Goal: Information Seeking & Learning: Learn about a topic

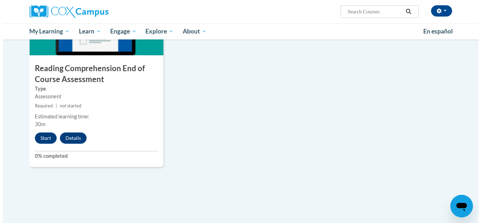
scroll to position [846, 0]
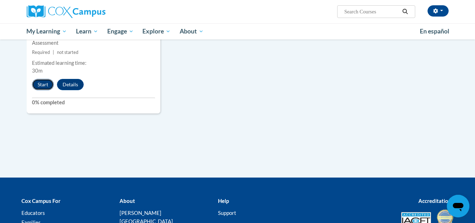
click at [41, 85] on button "Start" at bounding box center [43, 84] width 22 height 11
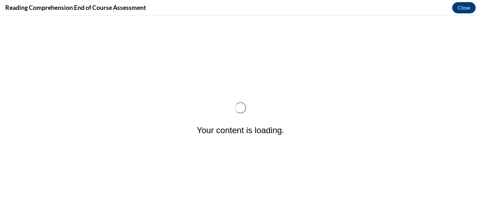
scroll to position [0, 0]
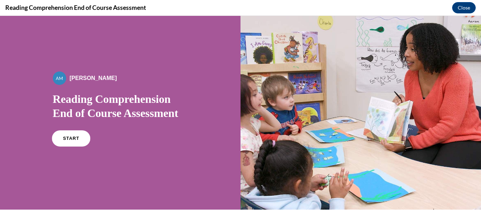
click at [71, 138] on span "START" at bounding box center [71, 138] width 16 height 5
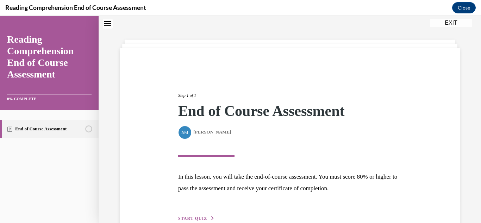
scroll to position [63, 0]
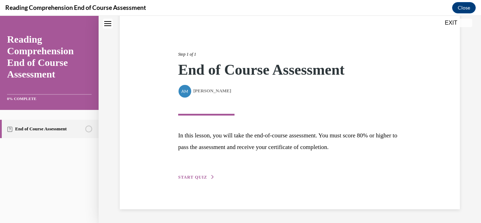
click at [188, 176] on span "START QUIZ" at bounding box center [192, 177] width 29 height 5
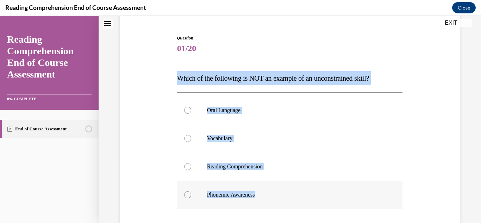
drag, startPoint x: 178, startPoint y: 75, endPoint x: 281, endPoint y: 198, distance: 160.2
click at [281, 198] on div "Question 01/20 Which of the following is NOT an example of an unconstrained ski…" at bounding box center [290, 165] width 226 height 261
copy div "Which of the following is NOT an example of an unconstrained skill? Oral Langua…"
click at [314, 167] on p "Reading Comprehension" at bounding box center [296, 166] width 178 height 7
click at [191, 167] on input "Reading Comprehension" at bounding box center [187, 166] width 7 height 7
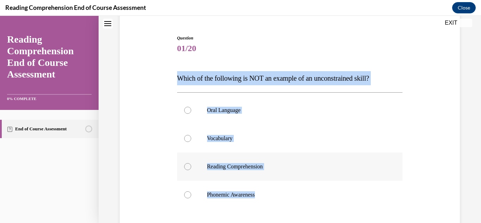
radio input "true"
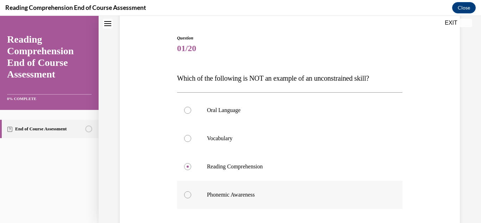
click at [188, 197] on div at bounding box center [187, 194] width 7 height 7
click at [188, 197] on input "Phonemic Awareness" at bounding box center [187, 194] width 7 height 7
radio input "true"
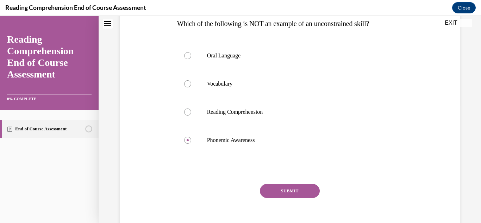
scroll to position [126, 0]
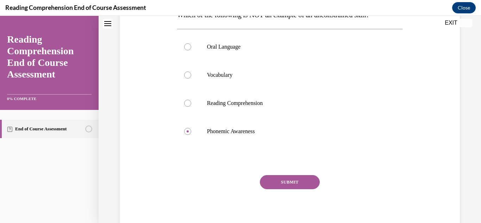
click at [300, 182] on button "SUBMIT" at bounding box center [290, 182] width 60 height 14
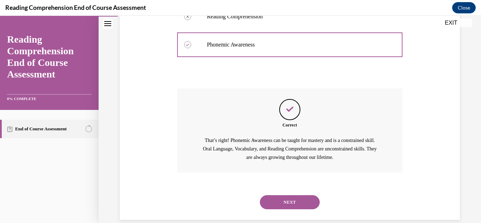
scroll to position [224, 0]
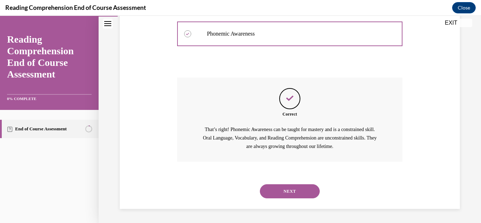
click at [293, 190] on button "NEXT" at bounding box center [290, 191] width 60 height 14
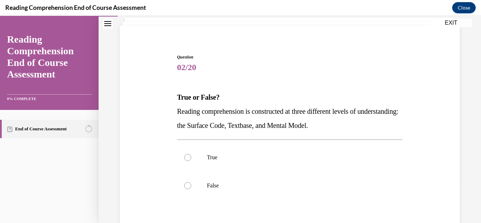
scroll to position [49, 0]
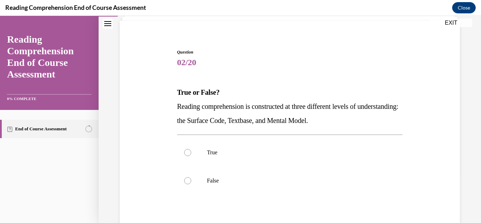
drag, startPoint x: 368, startPoint y: 125, endPoint x: 166, endPoint y: 85, distance: 206.0
click at [166, 85] on div "Question 02/20 True or False? Reading comprehension is constructed at three dif…" at bounding box center [290, 155] width 344 height 254
copy div "True or False? Reading comprehension is constructed at three different levels o…"
click at [146, 102] on div "Question 02/20 True or False? Reading comprehension is constructed at three dif…" at bounding box center [290, 155] width 344 height 254
click at [189, 153] on div at bounding box center [187, 152] width 7 height 7
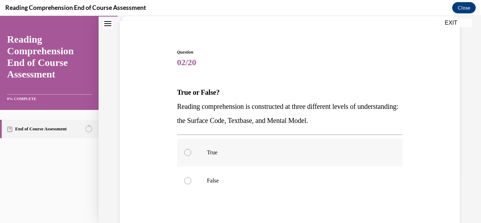
click at [189, 153] on input "True" at bounding box center [187, 152] width 7 height 7
radio input "true"
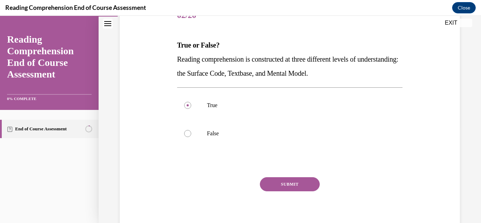
scroll to position [98, 0]
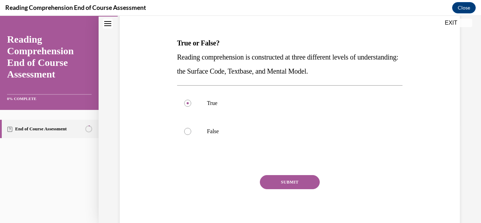
click at [296, 182] on button "SUBMIT" at bounding box center [290, 182] width 60 height 14
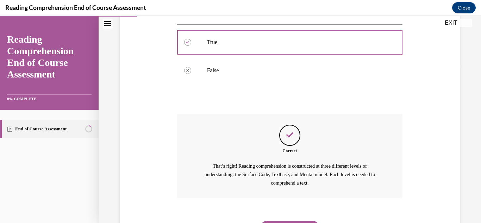
scroll to position [196, 0]
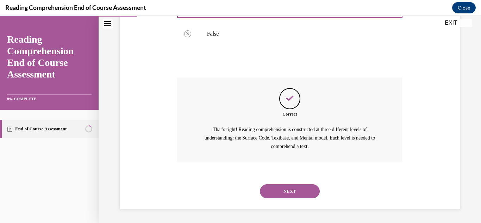
click at [301, 191] on button "NEXT" at bounding box center [290, 191] width 60 height 14
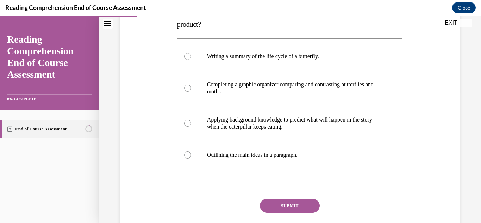
scroll to position [103, 0]
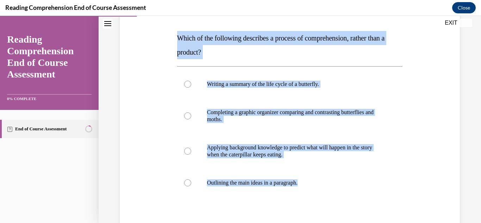
drag, startPoint x: 307, startPoint y: 187, endPoint x: 177, endPoint y: 41, distance: 195.7
click at [177, 41] on div "Question 03/20 Which of the following describes a process of comprehension, rat…" at bounding box center [290, 139] width 226 height 289
copy div "Which of the following describes a process of comprehension, rather than a prod…"
click at [394, 124] on label "Completing a graphic organizer comparing and contrasting butterflies and moths." at bounding box center [290, 115] width 226 height 35
click at [191, 119] on input "Completing a graphic organizer comparing and contrasting butterflies and moths." at bounding box center [187, 115] width 7 height 7
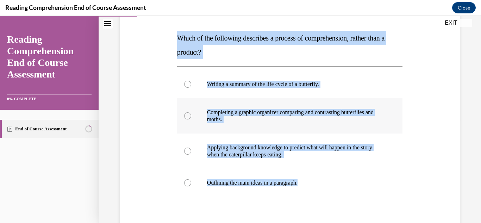
radio input "true"
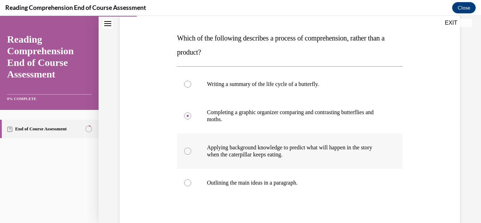
click at [187, 150] on div at bounding box center [187, 150] width 7 height 7
click at [187, 150] on input "Applying background knowledge to predict what will happen in the story when the…" at bounding box center [187, 150] width 7 height 7
radio input "true"
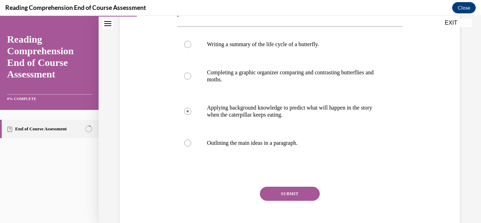
scroll to position [146, 0]
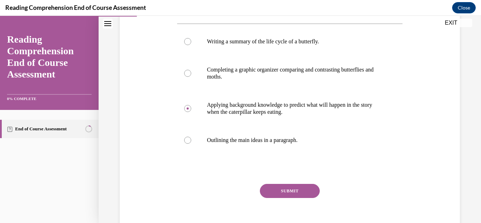
click at [305, 188] on button "SUBMIT" at bounding box center [290, 191] width 60 height 14
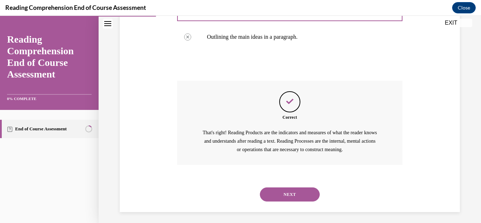
scroll to position [252, 0]
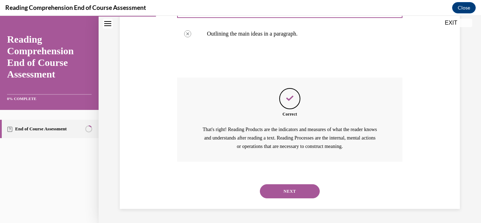
drag, startPoint x: 286, startPoint y: 210, endPoint x: 290, endPoint y: 208, distance: 4.5
click at [290, 208] on div "Question 03/20 Which of the following describes a process of comprehension, rat…" at bounding box center [290, 4] width 382 height 437
click at [298, 189] on button "NEXT" at bounding box center [290, 191] width 60 height 14
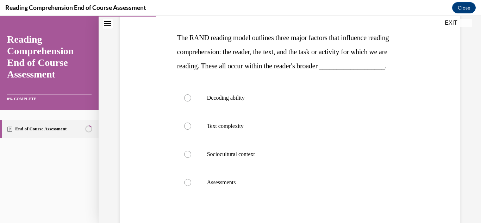
scroll to position [104, 0]
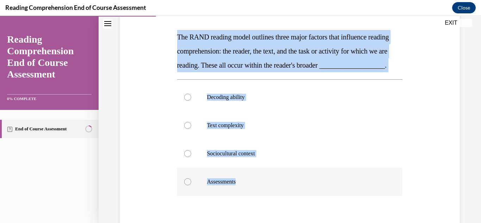
drag, startPoint x: 177, startPoint y: 31, endPoint x: 267, endPoint y: 203, distance: 194.7
click at [267, 203] on div "Question 04/20 The RAND reading model outlines three major factors that influen…" at bounding box center [290, 138] width 226 height 289
copy div "The RAND reading model outlines three major factors that influence reading comp…"
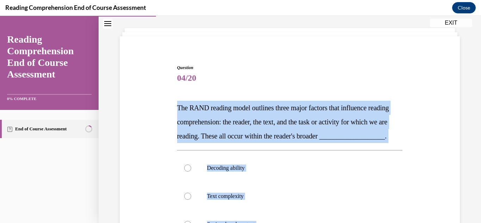
scroll to position [0, 0]
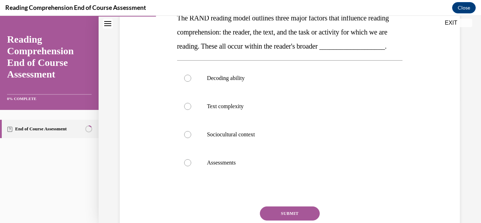
scroll to position [140, 0]
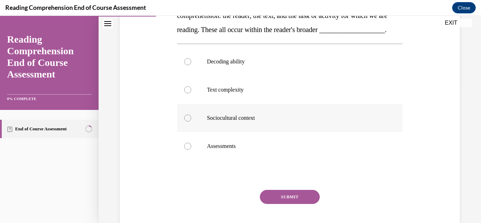
click at [187, 121] on div at bounding box center [187, 117] width 7 height 7
click at [187, 121] on input "Sociocultural context" at bounding box center [187, 117] width 7 height 7
radio input "true"
click at [289, 204] on button "SUBMIT" at bounding box center [290, 197] width 60 height 14
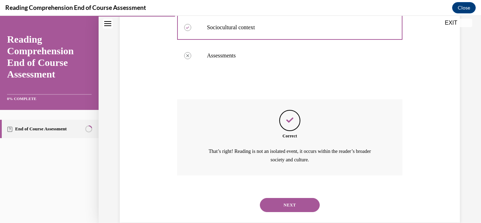
scroll to position [258, 0]
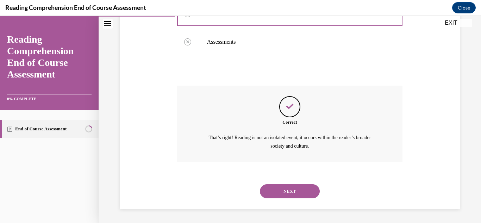
click at [289, 187] on button "NEXT" at bounding box center [290, 191] width 60 height 14
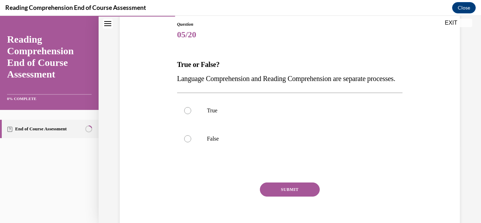
scroll to position [77, 0]
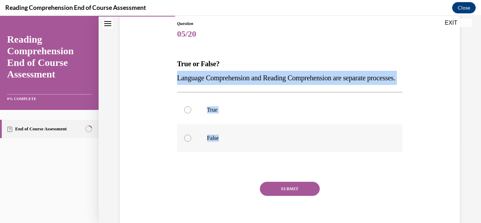
drag, startPoint x: 174, startPoint y: 77, endPoint x: 224, endPoint y: 155, distance: 92.9
click at [224, 155] on div "Question 05/20 True or False? Language Comprehension and Reading Comprehension …" at bounding box center [290, 119] width 344 height 240
copy div "Language Comprehension and Reading Comprehension are separate processes. True F…"
click at [184, 141] on div at bounding box center [187, 137] width 7 height 7
click at [184, 141] on input "False" at bounding box center [187, 137] width 7 height 7
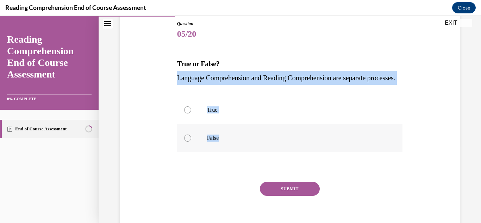
radio input "true"
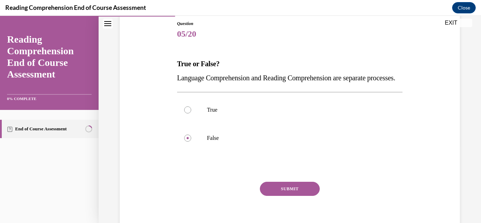
click at [284, 196] on button "SUBMIT" at bounding box center [290, 189] width 60 height 14
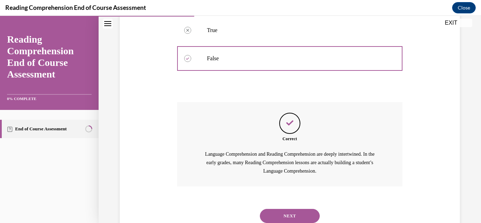
scroll to position [196, 0]
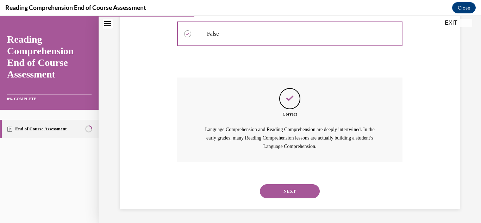
click at [306, 191] on button "NEXT" at bounding box center [290, 191] width 60 height 14
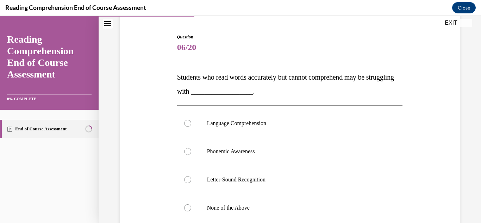
scroll to position [76, 0]
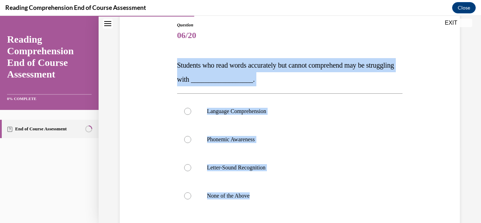
drag, startPoint x: 252, startPoint y: 203, endPoint x: 170, endPoint y: 65, distance: 160.7
click at [170, 65] on div "Question 06/20 Students who read words accurately but cannot comprehend may be …" at bounding box center [290, 149] width 344 height 296
copy div "Students who read words accurately but cannot comprehend may be struggling with…"
click at [344, 124] on label "Language Comprehension" at bounding box center [290, 111] width 226 height 28
click at [191, 115] on input "Language Comprehension" at bounding box center [187, 111] width 7 height 7
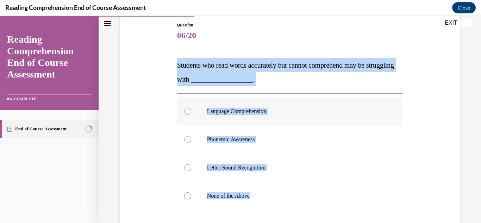
radio input "true"
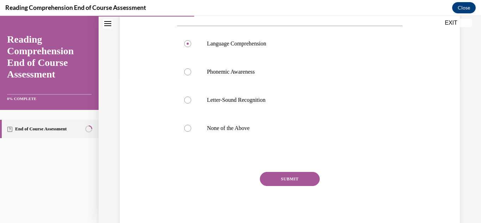
scroll to position [144, 0]
click at [300, 177] on button "SUBMIT" at bounding box center [290, 178] width 60 height 14
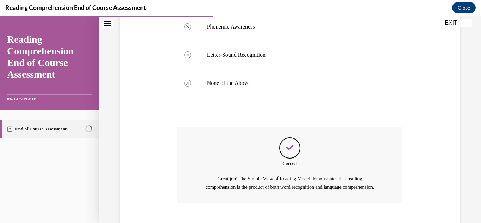
scroll to position [238, 0]
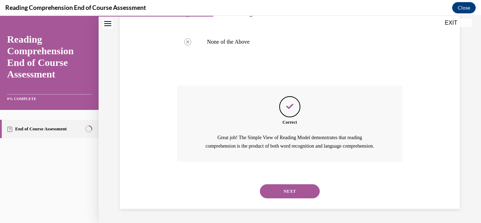
click at [305, 192] on button "NEXT" at bounding box center [290, 191] width 60 height 14
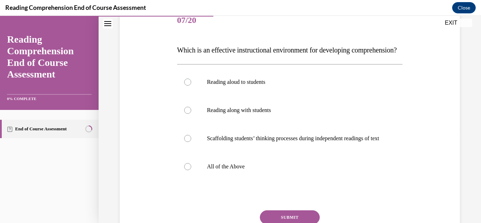
scroll to position [92, 0]
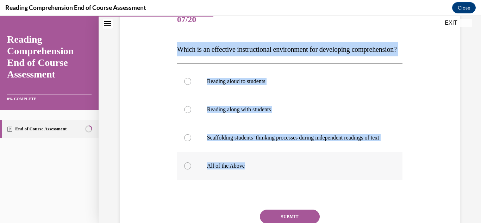
drag, startPoint x: 175, startPoint y: 43, endPoint x: 256, endPoint y: 191, distance: 168.7
click at [256, 191] on div "Question 07/20 Which is an effective instructional environment for developing c…" at bounding box center [289, 131] width 229 height 272
copy div "Which is an effective instructional environment for developing comprehension? R…"
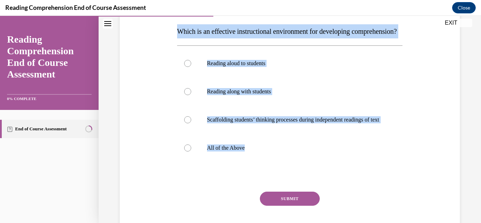
scroll to position [111, 0]
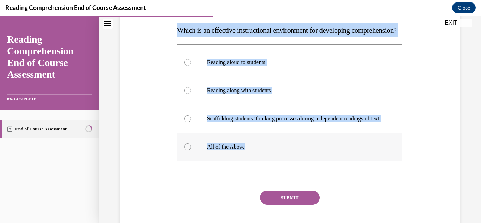
click at [308, 160] on label "All of the Above" at bounding box center [290, 147] width 226 height 28
click at [191, 150] on input "All of the Above" at bounding box center [187, 146] width 7 height 7
radio input "true"
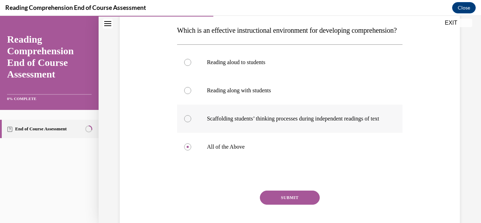
click at [185, 122] on div at bounding box center [187, 118] width 7 height 7
click at [185, 122] on input "Scaffolding students’ thinking processes during independent readings of text" at bounding box center [187, 118] width 7 height 7
radio input "true"
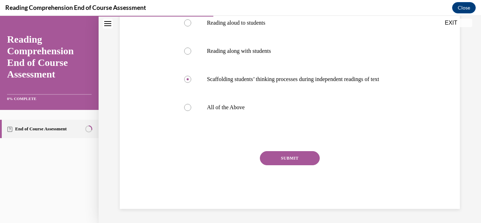
scroll to position [165, 0]
click at [300, 165] on button "SUBMIT" at bounding box center [290, 158] width 60 height 14
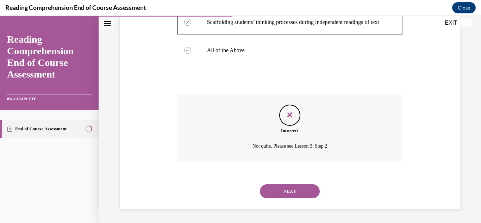
scroll to position [228, 0]
click at [296, 193] on button "NEXT" at bounding box center [290, 191] width 60 height 14
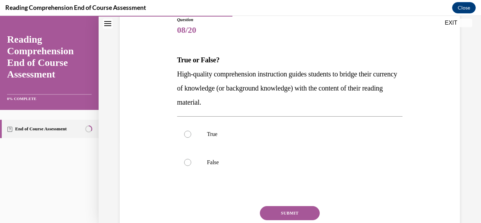
scroll to position [84, 0]
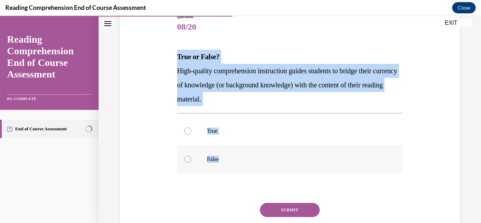
drag, startPoint x: 175, startPoint y: 51, endPoint x: 228, endPoint y: 161, distance: 122.0
click at [228, 161] on div "Question 08/20 True or False? High-quality comprehension instruction guides stu…" at bounding box center [289, 132] width 229 height 258
copy div "True or False? High-quality comprehension instruction guides students to bridge…"
click at [275, 140] on label "True" at bounding box center [290, 131] width 226 height 28
click at [191, 134] on input "True" at bounding box center [187, 130] width 7 height 7
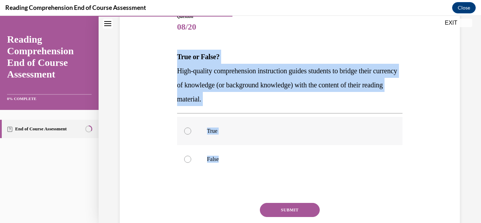
radio input "true"
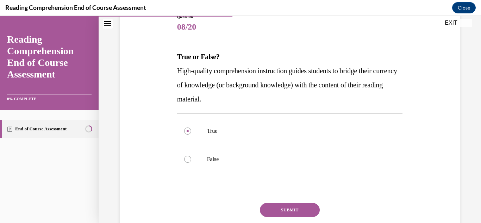
click at [300, 208] on button "SUBMIT" at bounding box center [290, 210] width 60 height 14
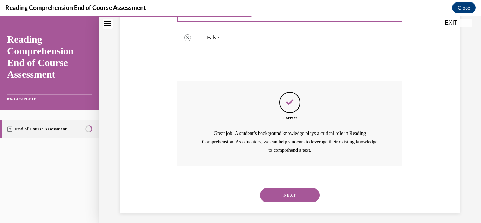
scroll to position [210, 0]
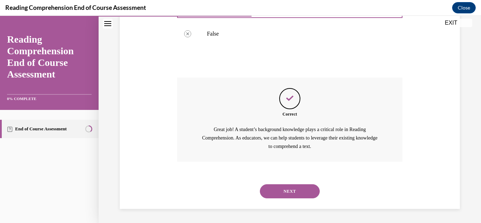
click at [303, 192] on button "NEXT" at bounding box center [290, 191] width 60 height 14
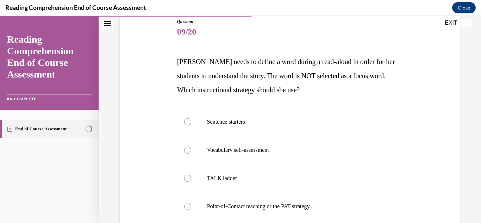
scroll to position [87, 0]
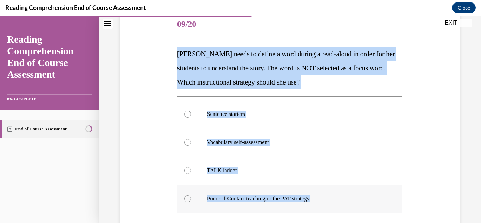
drag, startPoint x: 175, startPoint y: 50, endPoint x: 331, endPoint y: 207, distance: 221.0
click at [331, 207] on div "Question 09/20 Mrs. Ivie needs to define a word during a read-aloud in order fo…" at bounding box center [289, 150] width 229 height 300
copy div "Mrs. Ivie needs to define a word during a read-aloud in order for her students …"
click at [371, 132] on label "Vocabulary self-assessment" at bounding box center [290, 142] width 226 height 28
click at [191, 139] on input "Vocabulary self-assessment" at bounding box center [187, 142] width 7 height 7
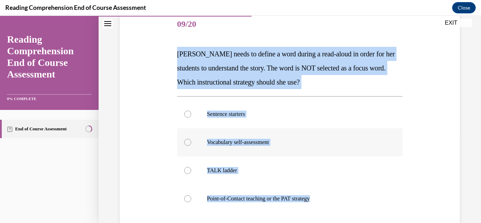
radio input "true"
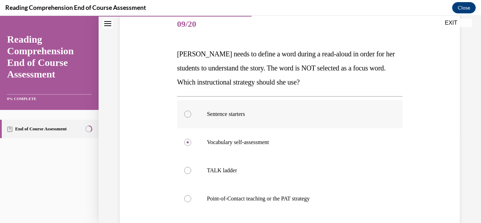
click at [188, 114] on div at bounding box center [187, 114] width 7 height 7
click at [188, 114] on input "Sentence starters" at bounding box center [187, 114] width 7 height 7
radio input "true"
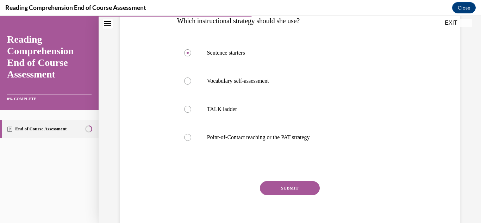
scroll to position [159, 0]
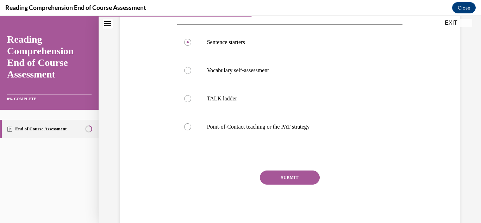
click at [308, 178] on button "SUBMIT" at bounding box center [290, 177] width 60 height 14
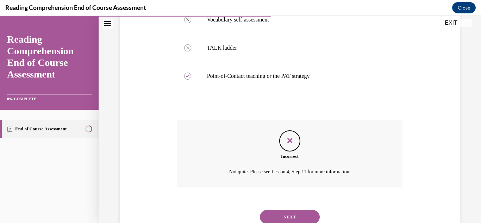
scroll to position [218, 0]
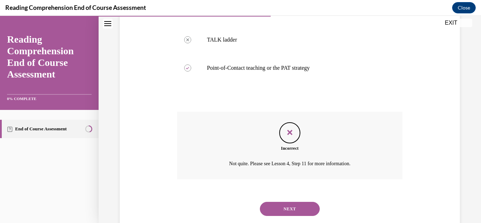
click at [297, 210] on button "NEXT" at bounding box center [290, 209] width 60 height 14
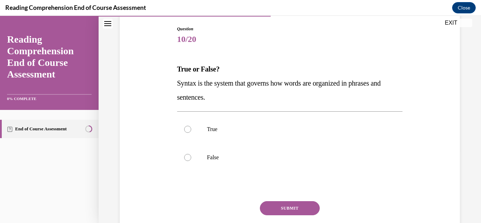
scroll to position [75, 0]
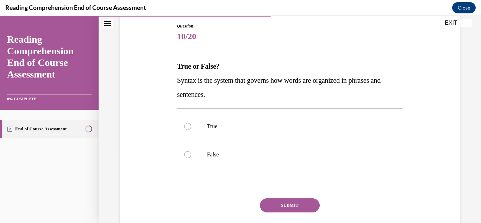
drag, startPoint x: 175, startPoint y: 61, endPoint x: 224, endPoint y: 100, distance: 63.2
click at [224, 100] on div "Question 10/20 True or False? Syntax is the system that governs how words are o…" at bounding box center [289, 134] width 229 height 244
copy div "True or False? Syntax is the system that governs how words are organized in phr…"
click at [153, 88] on div "Question 10/20 True or False? Syntax is the system that governs how words are o…" at bounding box center [290, 129] width 344 height 254
drag, startPoint x: 175, startPoint y: 65, endPoint x: 227, endPoint y: 99, distance: 62.1
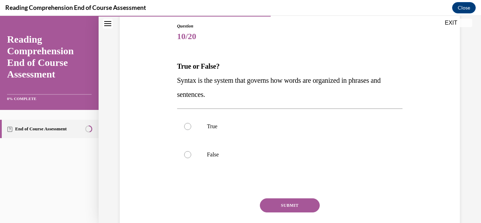
click at [227, 99] on div "Question 10/20 True or False? Syntax is the system that governs how words are o…" at bounding box center [289, 134] width 229 height 244
click at [185, 126] on div at bounding box center [187, 126] width 7 height 7
click at [185, 126] on input "True" at bounding box center [187, 126] width 7 height 7
radio input "true"
click at [290, 203] on button "SUBMIT" at bounding box center [290, 205] width 60 height 14
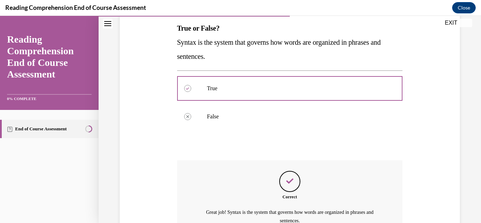
scroll to position [188, 0]
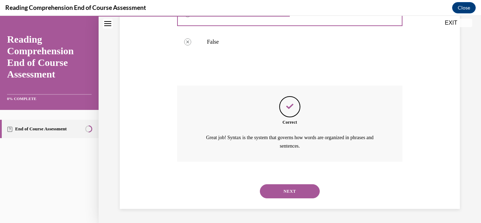
click at [303, 191] on button "NEXT" at bounding box center [290, 191] width 60 height 14
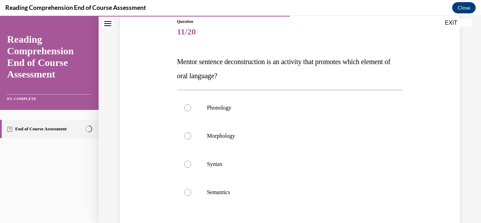
scroll to position [85, 0]
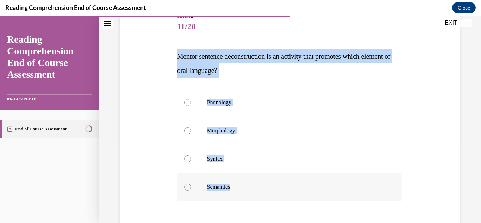
drag, startPoint x: 174, startPoint y: 49, endPoint x: 243, endPoint y: 189, distance: 156.3
click at [243, 189] on div "Question 11/20 Mentor sentence deconstruction is an activity that promotes whic…" at bounding box center [290, 140] width 344 height 296
click at [286, 138] on label "Morphology" at bounding box center [290, 130] width 226 height 28
click at [191, 134] on input "Morphology" at bounding box center [187, 130] width 7 height 7
radio input "true"
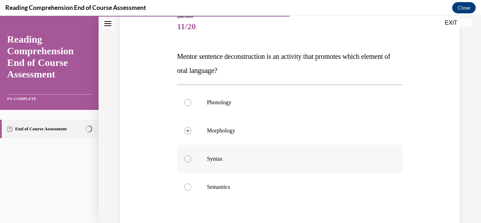
click at [187, 158] on div at bounding box center [187, 158] width 7 height 7
click at [187, 158] on input "Syntax" at bounding box center [187, 158] width 7 height 7
radio input "true"
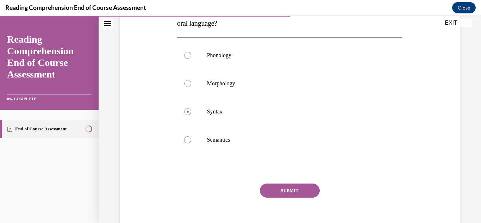
scroll to position [134, 0]
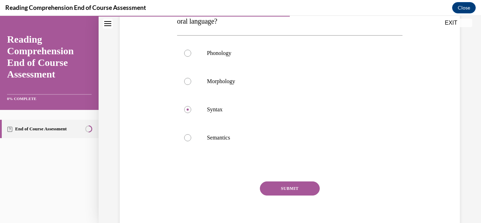
click at [302, 190] on button "SUBMIT" at bounding box center [290, 188] width 60 height 14
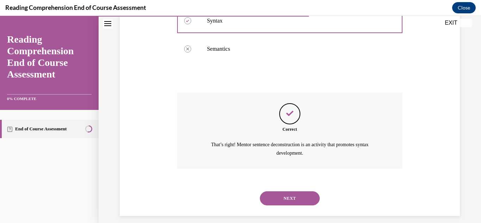
scroll to position [230, 0]
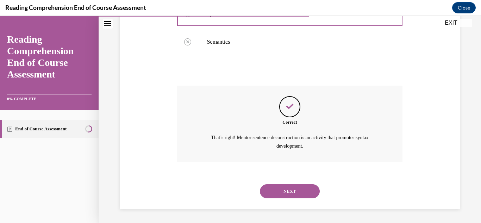
click at [302, 189] on button "NEXT" at bounding box center [290, 191] width 60 height 14
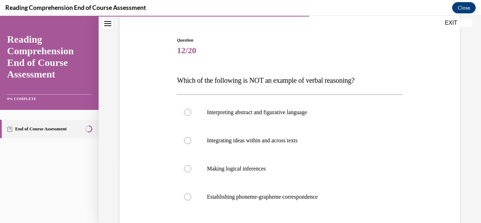
scroll to position [66, 0]
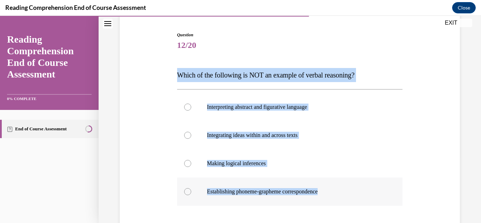
drag, startPoint x: 174, startPoint y: 72, endPoint x: 336, endPoint y: 196, distance: 204.6
click at [336, 196] on div "Question 12/20 Which of the following is NOT an example of verbal reasoning? In…" at bounding box center [290, 152] width 344 height 282
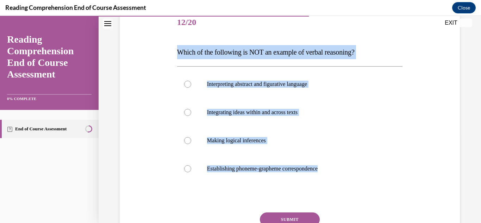
scroll to position [90, 0]
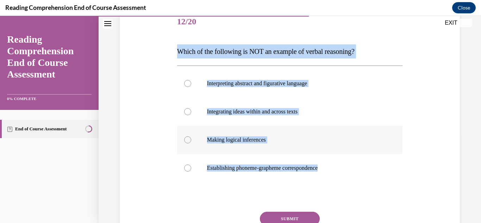
click at [371, 130] on label "Making logical inferences" at bounding box center [290, 140] width 226 height 28
click at [191, 136] on input "Making logical inferences" at bounding box center [187, 139] width 7 height 7
radio input "true"
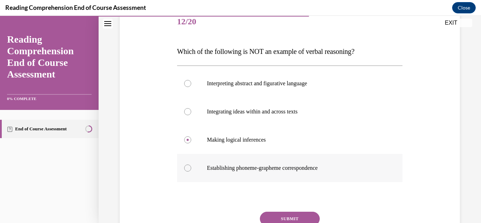
click at [187, 170] on div at bounding box center [187, 167] width 7 height 7
click at [187, 170] on input "Establishing phoneme-grapheme correspondence" at bounding box center [187, 167] width 7 height 7
radio input "true"
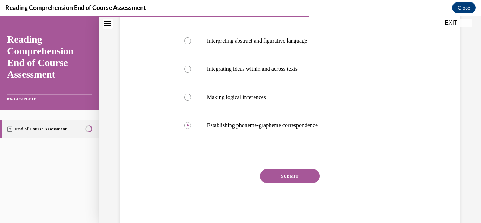
scroll to position [135, 0]
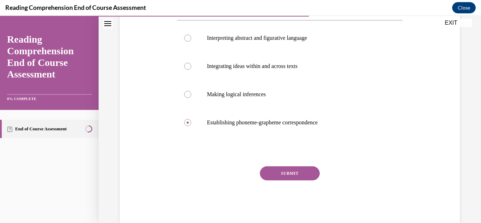
click at [303, 171] on button "SUBMIT" at bounding box center [290, 173] width 60 height 14
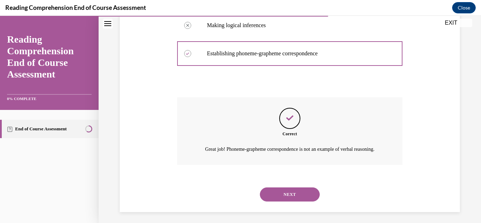
scroll to position [216, 0]
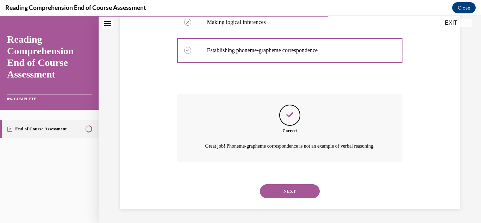
click at [300, 189] on button "NEXT" at bounding box center [290, 191] width 60 height 14
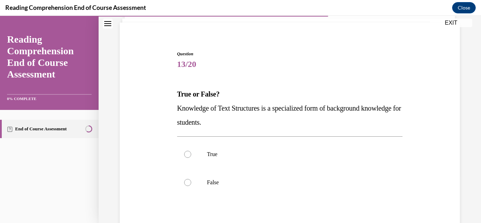
scroll to position [56, 0]
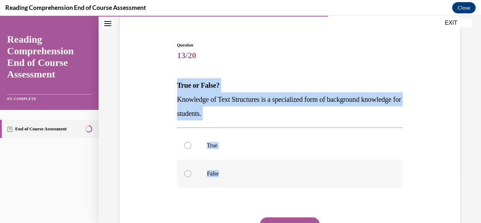
drag, startPoint x: 174, startPoint y: 78, endPoint x: 223, endPoint y: 176, distance: 109.9
click at [223, 176] on div "Question 13/20 True or False? Knowledge of Text Structures is a specialized for…" at bounding box center [290, 148] width 344 height 254
click at [185, 144] on div at bounding box center [187, 145] width 7 height 7
click at [185, 144] on input "True" at bounding box center [187, 145] width 7 height 7
radio input "true"
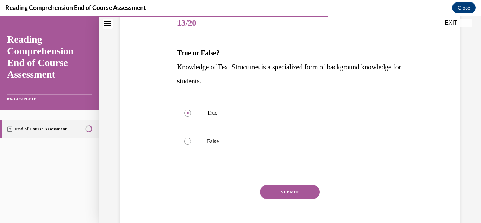
scroll to position [84, 0]
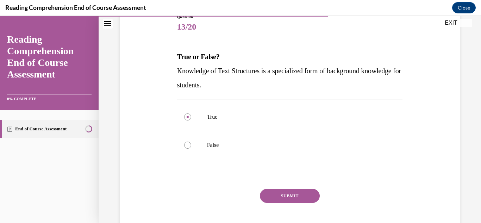
click at [289, 192] on button "SUBMIT" at bounding box center [290, 196] width 60 height 14
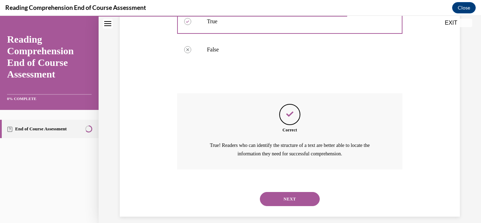
scroll to position [188, 0]
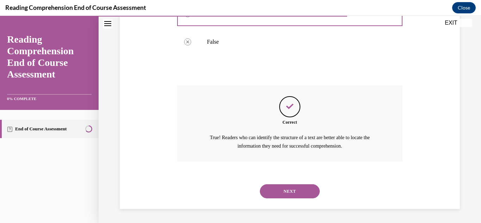
click at [284, 188] on button "NEXT" at bounding box center [290, 191] width 60 height 14
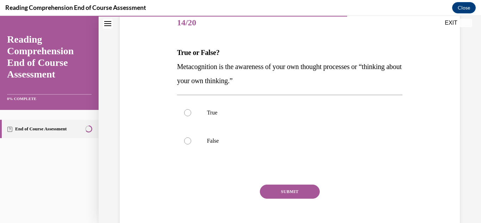
scroll to position [93, 0]
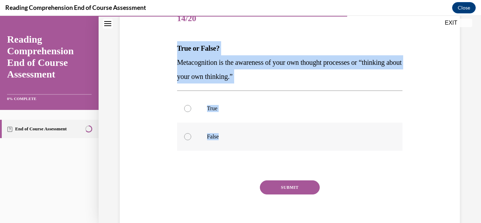
drag, startPoint x: 175, startPoint y: 46, endPoint x: 223, endPoint y: 138, distance: 104.1
click at [223, 138] on div "Question 14/20 True or False? Metacognition is the awareness of your own though…" at bounding box center [289, 116] width 229 height 244
click at [421, 137] on div "Question 14/20 True or False? Metacognition is the awareness of your own though…" at bounding box center [290, 111] width 344 height 254
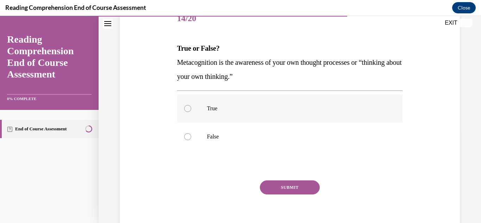
click at [187, 110] on div at bounding box center [187, 108] width 7 height 7
click at [187, 110] on input "True" at bounding box center [187, 108] width 7 height 7
radio input "true"
click at [293, 185] on button "SUBMIT" at bounding box center [290, 187] width 60 height 14
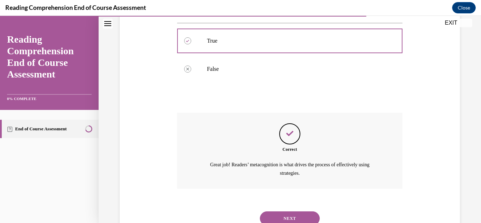
scroll to position [188, 0]
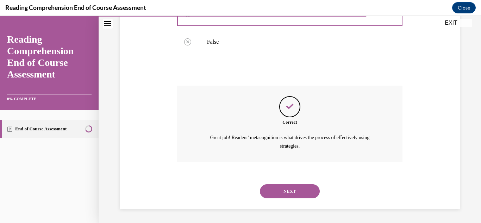
click at [298, 189] on button "NEXT" at bounding box center [290, 191] width 60 height 14
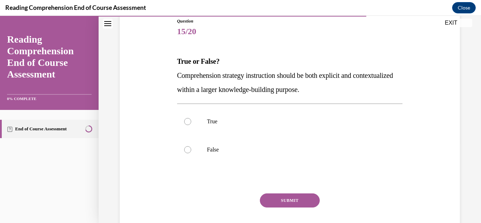
scroll to position [81, 0]
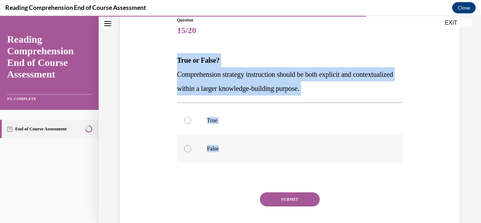
drag, startPoint x: 171, startPoint y: 53, endPoint x: 221, endPoint y: 145, distance: 104.3
click at [221, 145] on div "Question 15/20 True or False? Comprehension strategy instruction should be both…" at bounding box center [290, 123] width 344 height 254
click at [301, 139] on label "False" at bounding box center [290, 148] width 226 height 28
click at [191, 145] on input "False" at bounding box center [187, 148] width 7 height 7
radio input "true"
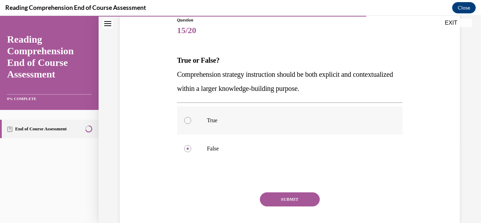
click at [188, 119] on div at bounding box center [187, 120] width 7 height 7
click at [188, 119] on input "True" at bounding box center [187, 120] width 7 height 7
radio input "true"
click at [298, 197] on button "SUBMIT" at bounding box center [290, 199] width 60 height 14
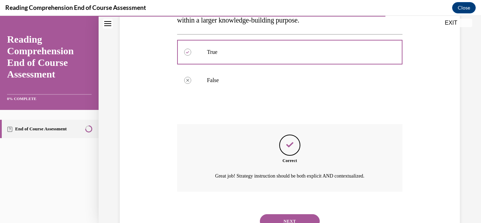
scroll to position [179, 0]
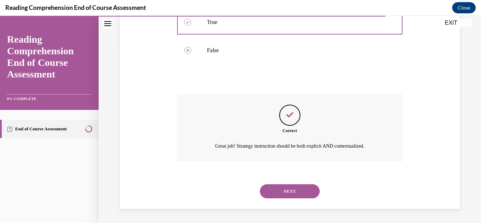
click at [304, 189] on button "NEXT" at bounding box center [290, 191] width 60 height 14
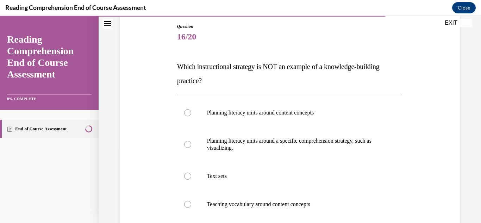
scroll to position [80, 0]
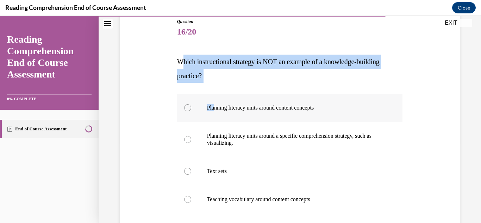
drag, startPoint x: 180, startPoint y: 55, endPoint x: 214, endPoint y: 103, distance: 58.9
click at [214, 103] on div "Question 16/20 Which instructional strategy is NOT an example of a knowledge-bu…" at bounding box center [290, 159] width 226 height 282
click at [159, 86] on div "Question 16/20 Which instructional strategy is NOT an example of a knowledge-bu…" at bounding box center [290, 148] width 344 height 303
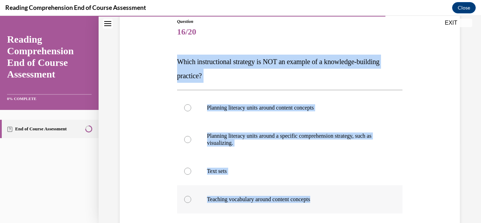
drag, startPoint x: 172, startPoint y: 53, endPoint x: 330, endPoint y: 203, distance: 218.6
click at [330, 203] on div "Question 16/20 Which instructional strategy is NOT an example of a knowledge-bu…" at bounding box center [290, 148] width 344 height 303
click at [150, 74] on div "Question 16/20 Which instructional strategy is NOT an example of a knowledge-bu…" at bounding box center [290, 148] width 344 height 303
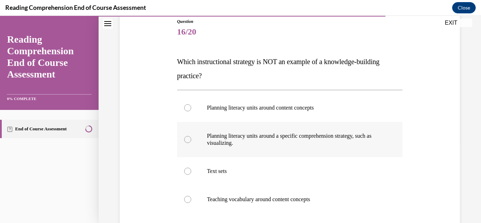
click at [187, 138] on div at bounding box center [187, 139] width 7 height 7
click at [187, 138] on input "Planning literacy units around a specific comprehension strategy, such as visua…" at bounding box center [187, 139] width 7 height 7
radio input "true"
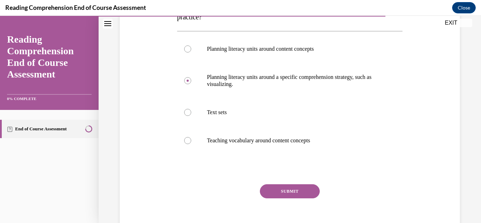
scroll to position [145, 0]
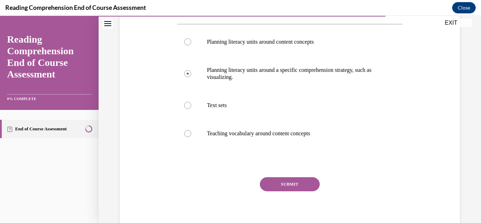
click at [301, 183] on button "SUBMIT" at bounding box center [290, 184] width 60 height 14
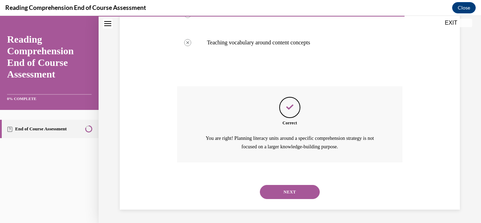
scroll to position [237, 0]
click at [304, 190] on button "NEXT" at bounding box center [290, 191] width 60 height 14
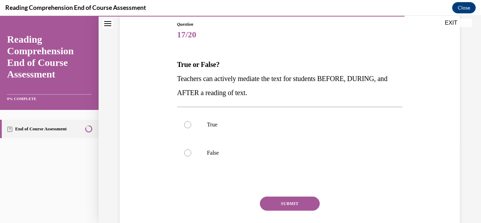
scroll to position [85, 0]
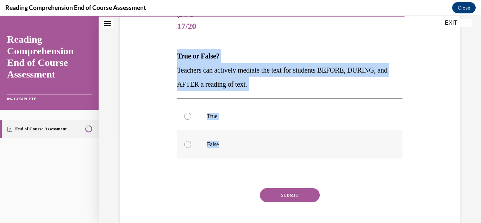
drag, startPoint x: 174, startPoint y: 48, endPoint x: 227, endPoint y: 145, distance: 109.9
click at [227, 145] on div "Question 17/20 True or False? Teachers can actively mediate the text for studen…" at bounding box center [289, 124] width 229 height 244
click at [303, 112] on label "True" at bounding box center [290, 116] width 226 height 28
click at [191, 113] on input "True" at bounding box center [187, 116] width 7 height 7
radio input "true"
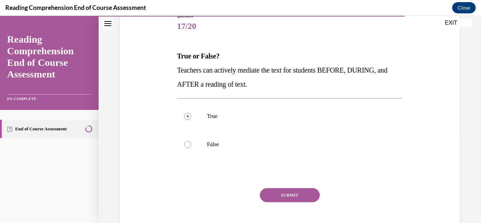
click at [291, 195] on button "SUBMIT" at bounding box center [290, 195] width 60 height 14
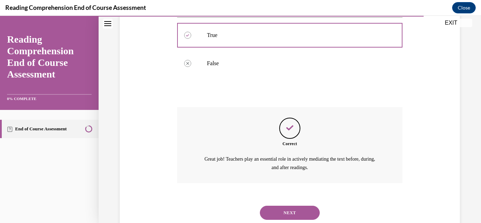
scroll to position [188, 0]
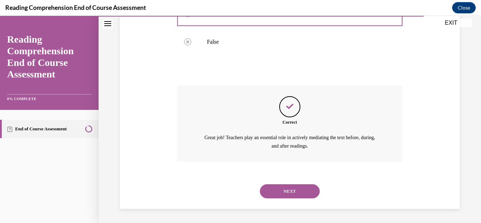
click at [295, 189] on button "NEXT" at bounding box center [290, 191] width 60 height 14
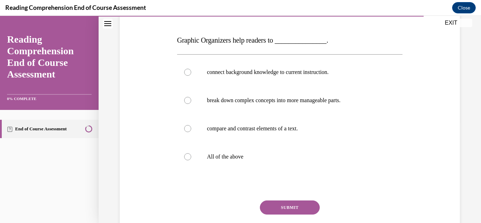
scroll to position [102, 0]
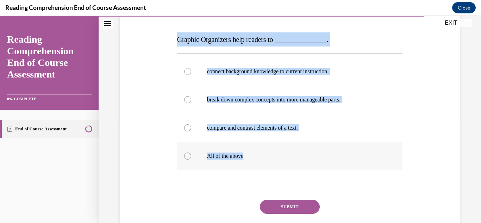
drag, startPoint x: 175, startPoint y: 34, endPoint x: 254, endPoint y: 158, distance: 147.5
click at [254, 158] on div "Question 18/20 Graphic Organizers help readers to _______________. connect back…" at bounding box center [289, 122] width 229 height 272
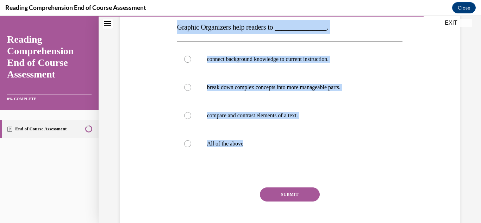
click at [414, 100] on div "Question 18/20 Graphic Organizers help readers to _______________. connect back…" at bounding box center [290, 104] width 344 height 282
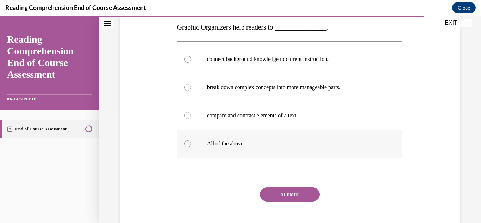
click at [185, 145] on div at bounding box center [187, 143] width 7 height 7
click at [185, 145] on input "All of the above" at bounding box center [187, 143] width 7 height 7
radio input "true"
click at [289, 194] on button "SUBMIT" at bounding box center [290, 194] width 60 height 14
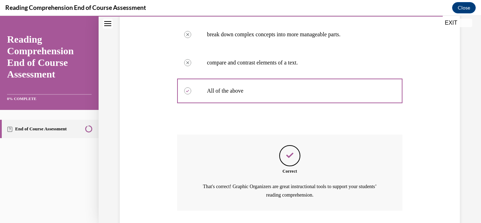
scroll to position [216, 0]
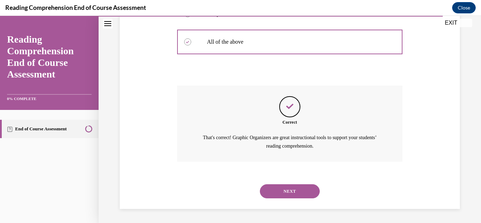
click at [304, 192] on button "NEXT" at bounding box center [290, 191] width 60 height 14
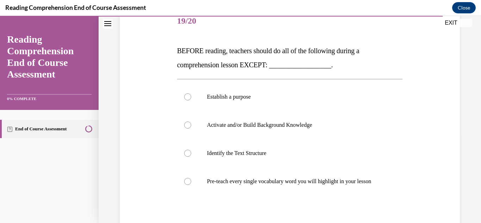
scroll to position [91, 0]
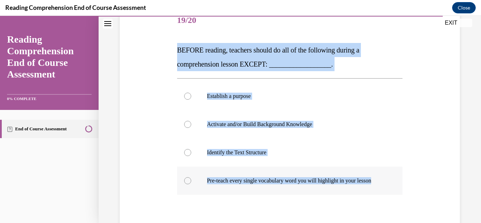
drag, startPoint x: 176, startPoint y: 48, endPoint x: 240, endPoint y: 190, distance: 156.1
click at [240, 190] on div "Question 19/20 BEFORE reading, teachers should do all of the following during a…" at bounding box center [290, 144] width 226 height 275
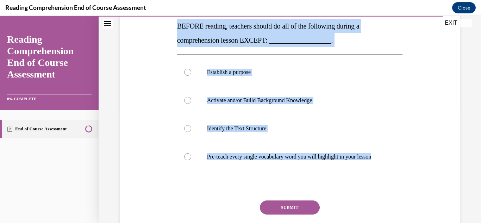
scroll to position [115, 0]
click at [421, 74] on div "Question 19/20 BEFORE reading, teachers should do all of the following during a…" at bounding box center [290, 109] width 344 height 296
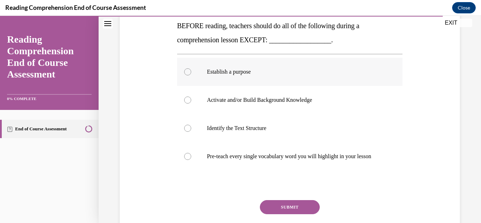
click at [187, 73] on div at bounding box center [187, 71] width 7 height 7
click at [187, 73] on input "Establish a purpose" at bounding box center [187, 71] width 7 height 7
radio input "true"
click at [188, 103] on label "Activate and/or Build Background Knowledge" at bounding box center [290, 100] width 226 height 28
click at [188, 103] on input "Activate and/or Build Background Knowledge" at bounding box center [187, 99] width 7 height 7
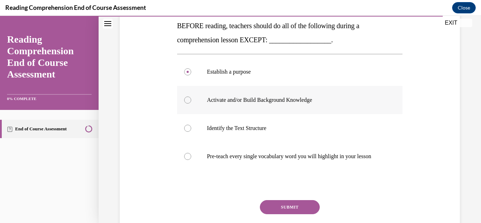
radio input "true"
click at [184, 69] on div at bounding box center [187, 71] width 7 height 7
click at [184, 69] on input "Establish a purpose" at bounding box center [187, 71] width 7 height 7
radio input "true"
click at [188, 101] on div at bounding box center [187, 99] width 7 height 7
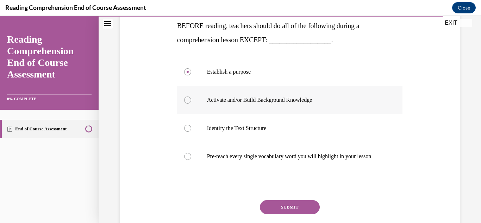
click at [188, 101] on input "Activate and/or Build Background Knowledge" at bounding box center [187, 99] width 7 height 7
radio input "true"
click at [187, 159] on div at bounding box center [187, 156] width 7 height 7
click at [187, 159] on input "Pre-teach every single vocabulary word you will highlight in your lesson" at bounding box center [187, 156] width 7 height 7
radio input "true"
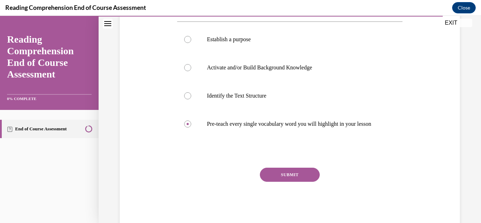
scroll to position [149, 0]
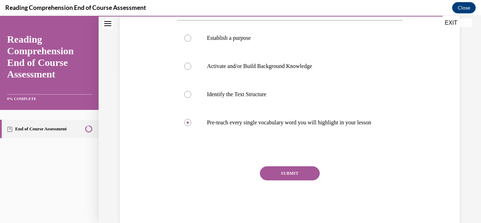
click at [286, 180] on button "SUBMIT" at bounding box center [290, 173] width 60 height 14
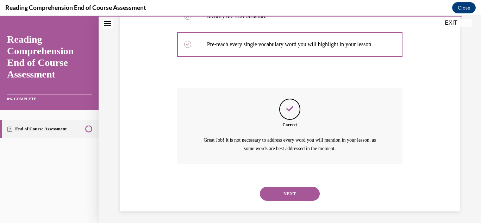
scroll to position [231, 0]
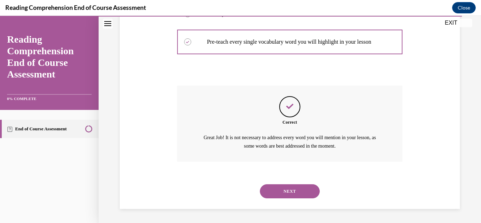
click at [303, 198] on button "NEXT" at bounding box center [290, 191] width 60 height 14
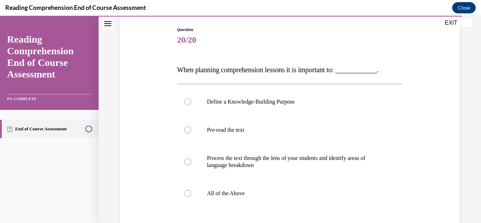
scroll to position [73, 0]
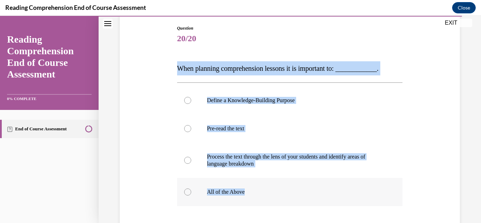
drag, startPoint x: 176, startPoint y: 61, endPoint x: 262, endPoint y: 185, distance: 150.3
click at [262, 185] on div "Question 20/20 When planning comprehension lessons it is important to: ________…" at bounding box center [290, 159] width 226 height 268
click at [427, 151] on div "Question 20/20 When planning comprehension lessons it is important to: ________…" at bounding box center [290, 148] width 344 height 289
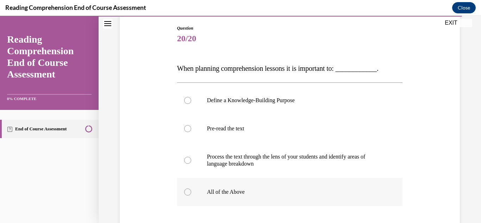
click at [185, 193] on div at bounding box center [187, 191] width 7 height 7
click at [185, 193] on input "All of the Above" at bounding box center [187, 191] width 7 height 7
radio input "true"
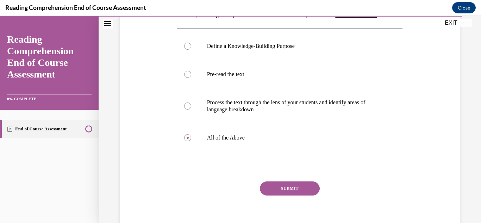
scroll to position [128, 0]
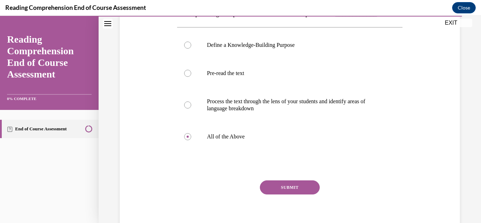
click at [298, 185] on button "SUBMIT" at bounding box center [290, 187] width 60 height 14
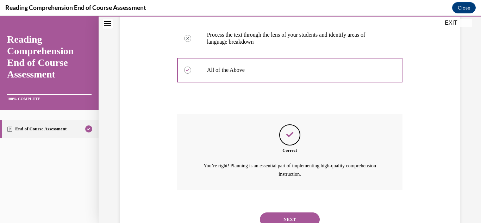
scroll to position [223, 0]
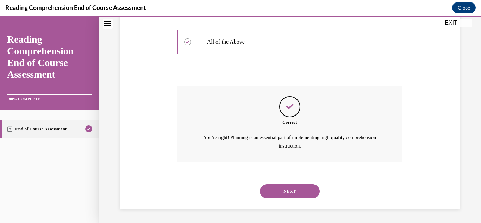
click at [301, 191] on button "NEXT" at bounding box center [290, 191] width 60 height 14
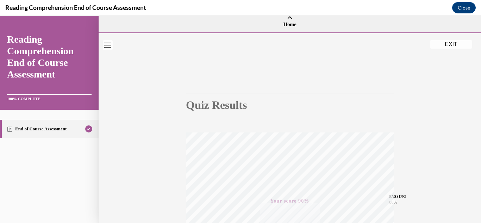
scroll to position [0, 0]
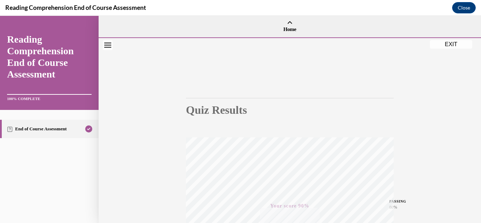
click at [449, 44] on button "EXIT" at bounding box center [451, 44] width 42 height 8
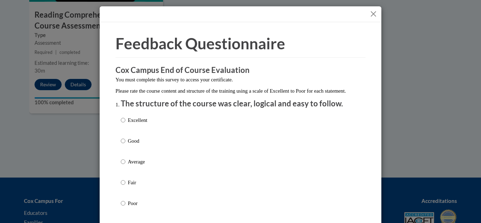
drag, startPoint x: 480, startPoint y: 169, endPoint x: 476, endPoint y: 99, distance: 70.5
click at [121, 145] on input "Good" at bounding box center [123, 141] width 5 height 8
radio input "true"
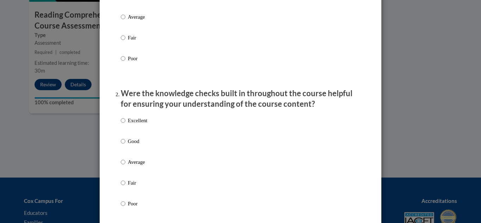
scroll to position [189, 0]
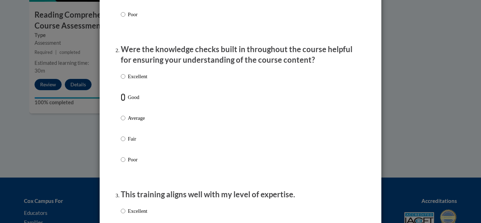
click at [121, 101] on input "Good" at bounding box center [123, 97] width 5 height 8
radio input "true"
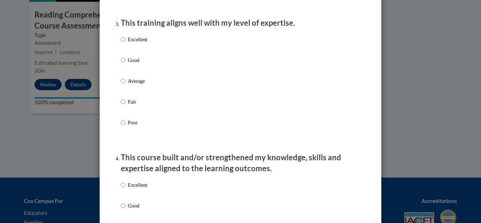
scroll to position [380, 0]
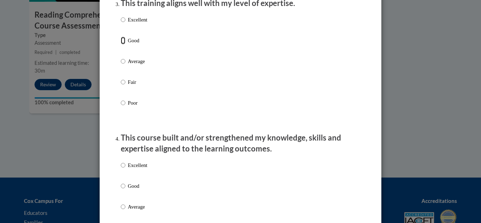
click at [121, 44] on input "Good" at bounding box center [123, 41] width 5 height 8
radio input "true"
click at [121, 190] on input "Good" at bounding box center [123, 186] width 5 height 8
radio input "true"
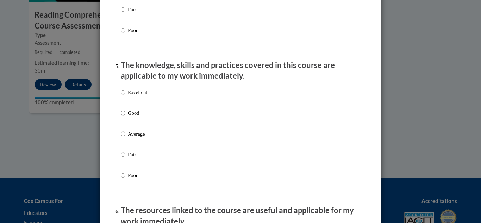
scroll to position [627, 0]
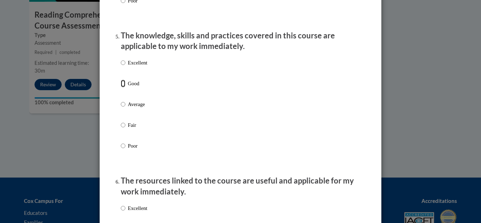
click at [121, 87] on input "Good" at bounding box center [123, 84] width 5 height 8
radio input "true"
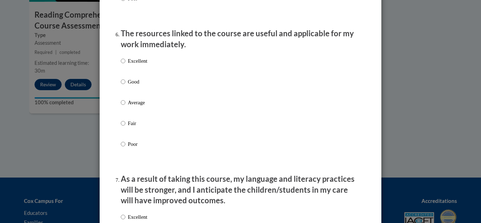
scroll to position [804, 0]
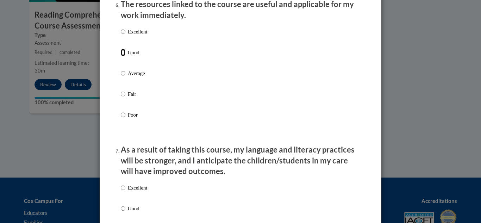
click at [121, 56] on input "Good" at bounding box center [123, 53] width 5 height 8
radio input "true"
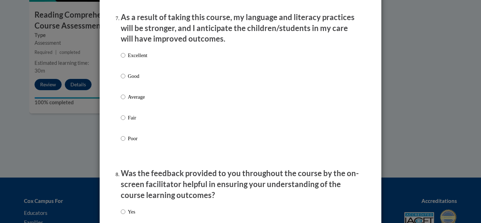
scroll to position [946, 0]
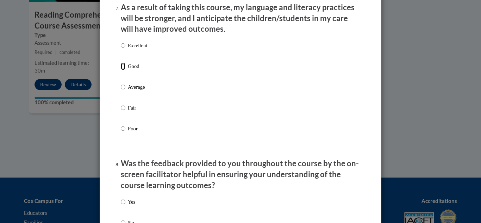
click at [121, 70] on input "Good" at bounding box center [123, 66] width 5 height 8
radio input "true"
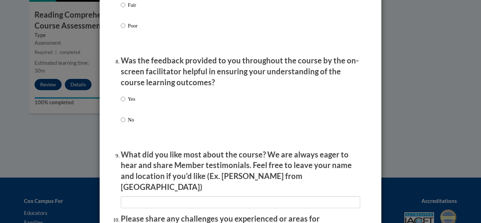
scroll to position [1051, 0]
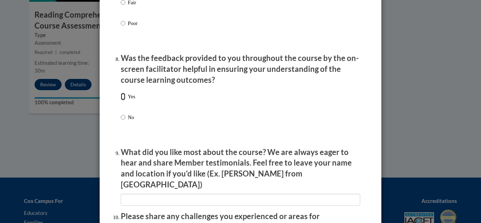
click at [121, 100] on input "Yes" at bounding box center [123, 97] width 5 height 8
radio input "true"
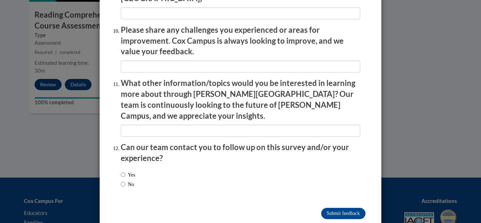
scroll to position [1240, 0]
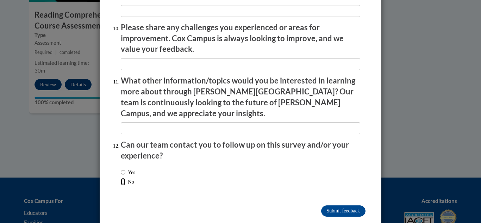
click at [122, 178] on input "No" at bounding box center [123, 182] width 5 height 8
radio input "true"
click at [339, 205] on input "Submit feedback" at bounding box center [343, 210] width 44 height 11
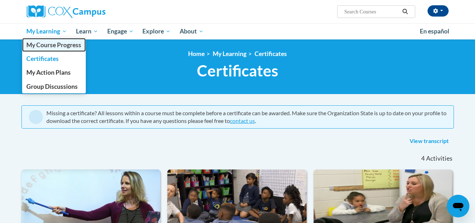
click at [67, 45] on span "My Course Progress" at bounding box center [53, 44] width 55 height 7
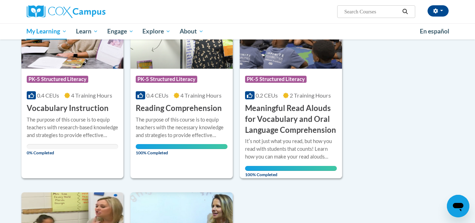
scroll to position [104, 0]
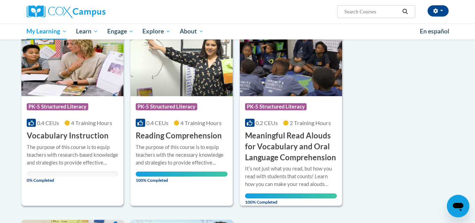
click at [58, 105] on span "PK-5 Structured Literacy" at bounding box center [58, 106] width 62 height 7
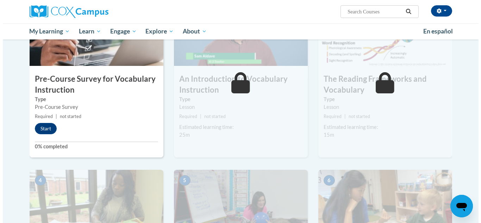
scroll to position [176, 0]
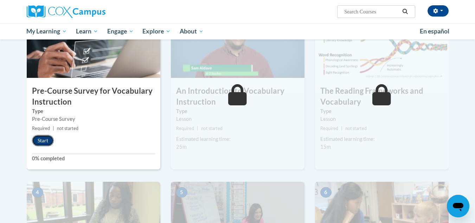
click at [46, 140] on button "Start" at bounding box center [43, 140] width 22 height 11
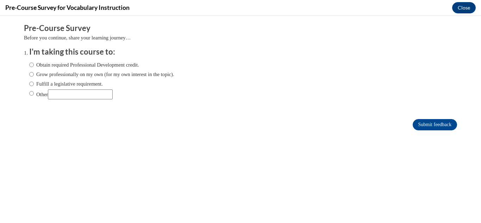
scroll to position [0, 0]
click at [29, 64] on input "Obtain required Professional Development credit." at bounding box center [31, 65] width 5 height 8
radio input "true"
click at [422, 122] on input "Submit feedback" at bounding box center [434, 124] width 44 height 11
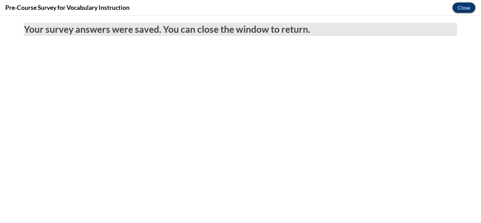
click at [462, 10] on button "Close" at bounding box center [464, 7] width 24 height 11
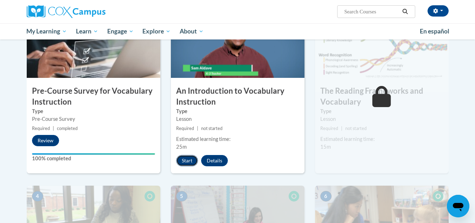
click at [190, 158] on button "Start" at bounding box center [187, 160] width 22 height 11
